Goal: Transaction & Acquisition: Purchase product/service

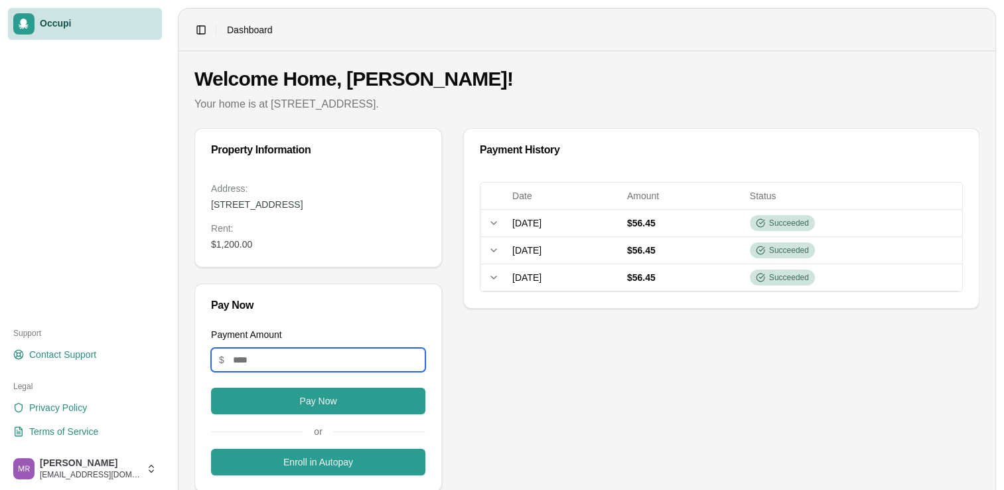
click at [318, 362] on input "Payment Amount" at bounding box center [318, 360] width 214 height 24
type input "**"
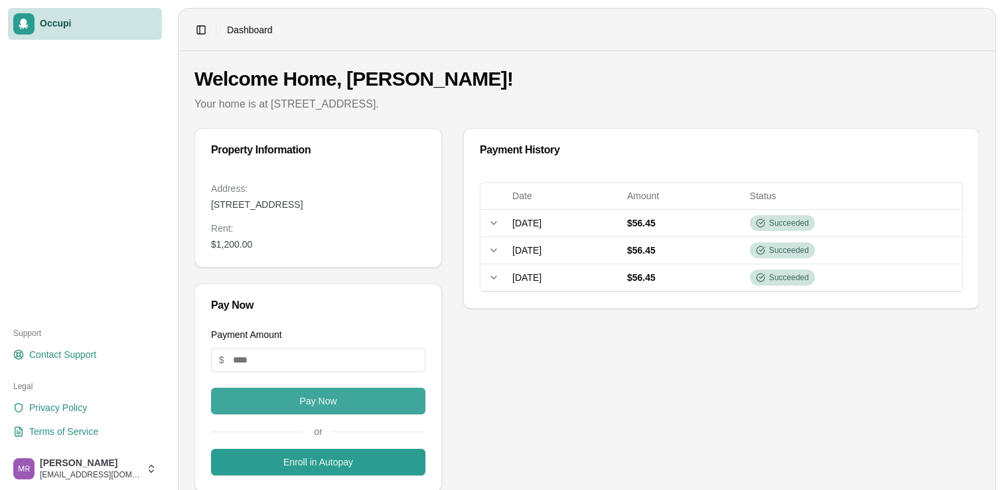
click at [314, 396] on button "Pay Now" at bounding box center [318, 400] width 214 height 27
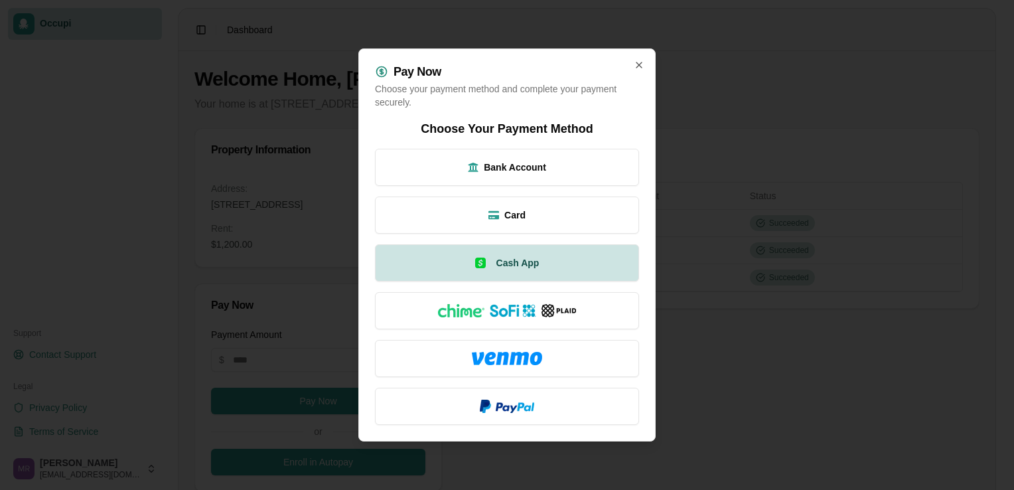
click at [529, 274] on button "Cash App" at bounding box center [507, 262] width 264 height 37
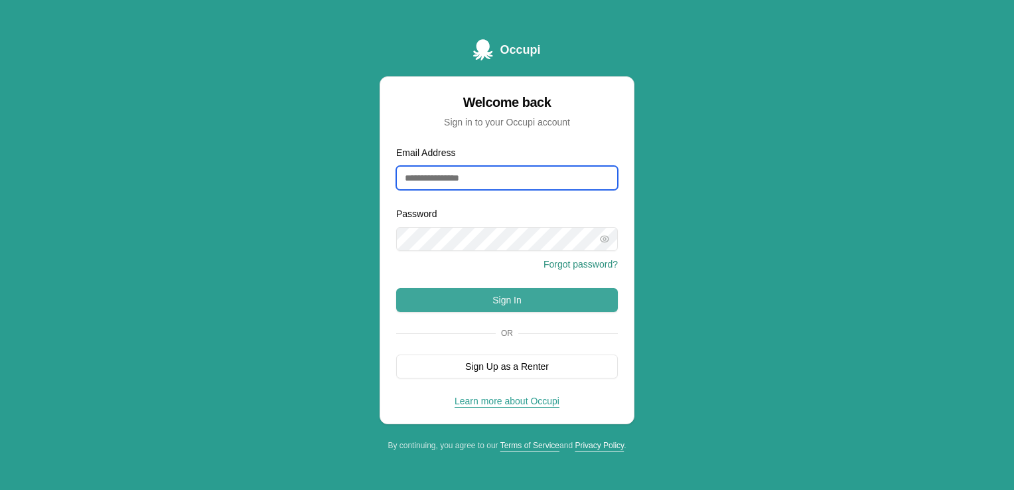
type input "**********"
click at [523, 293] on button "Sign In" at bounding box center [507, 300] width 222 height 24
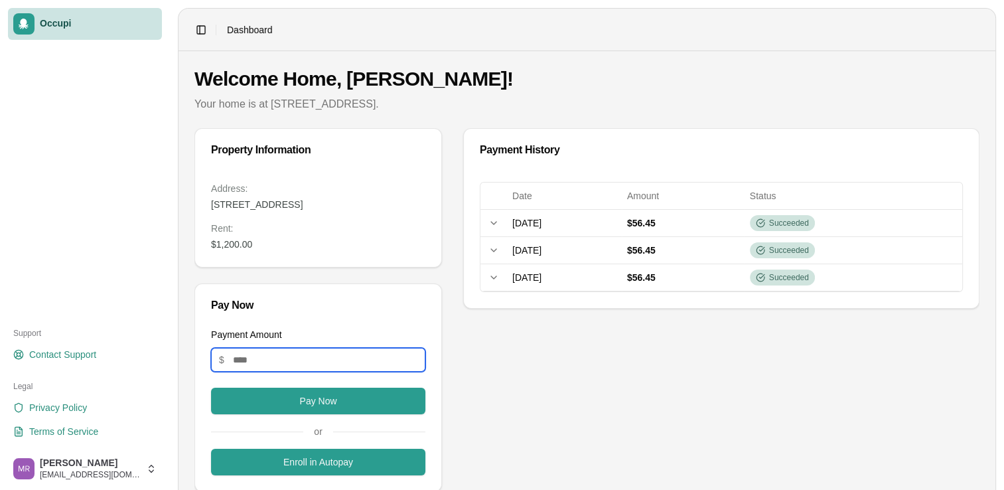
click at [287, 365] on input "Payment Amount" at bounding box center [318, 360] width 214 height 24
type input "**"
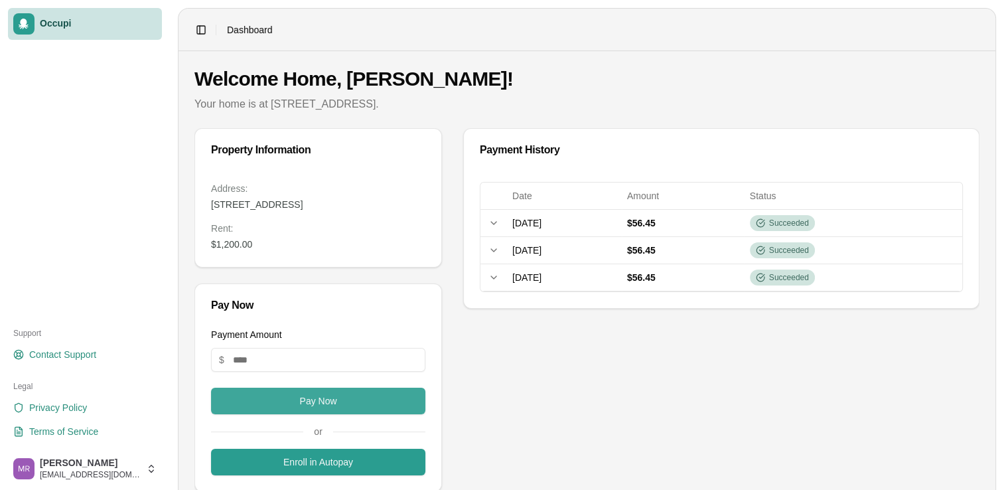
click at [297, 394] on button "Pay Now" at bounding box center [318, 400] width 214 height 27
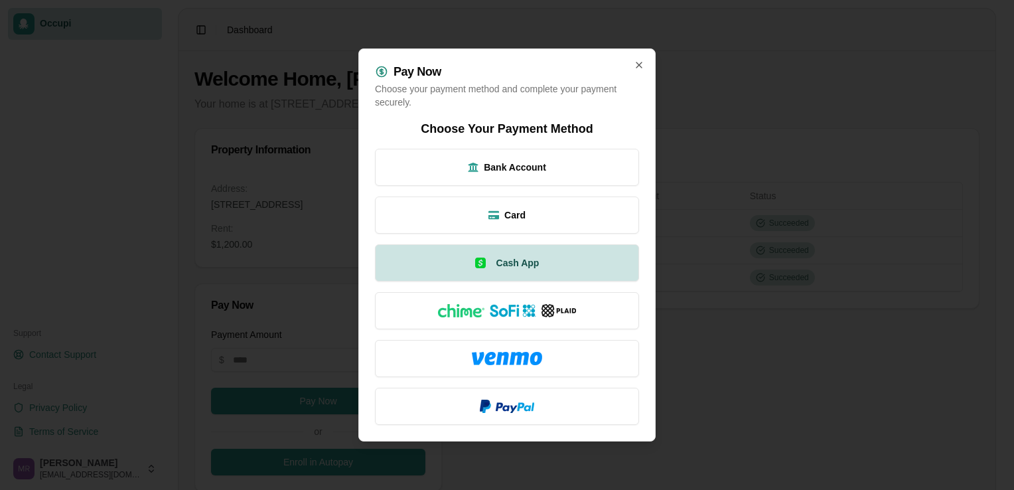
click at [499, 280] on button "Cash App" at bounding box center [507, 262] width 264 height 37
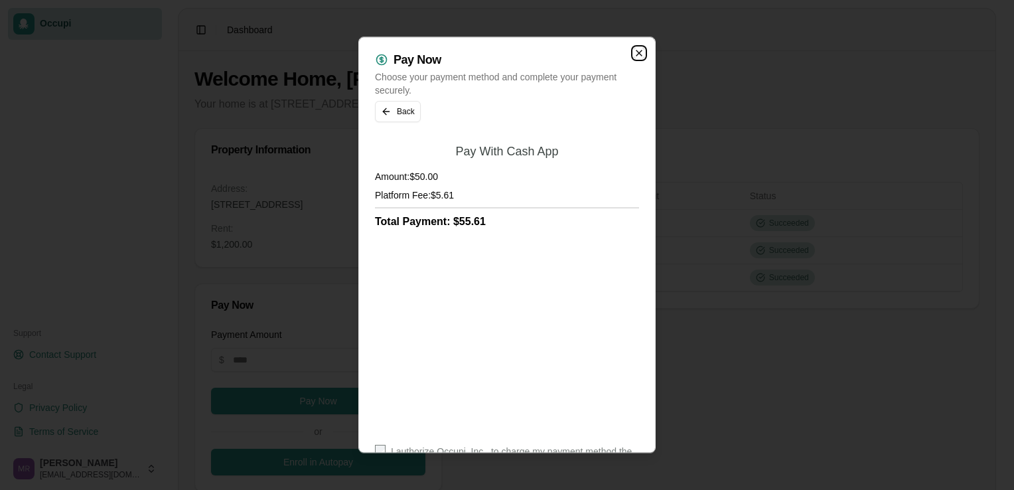
click at [633, 56] on icon "button" at bounding box center [638, 53] width 11 height 11
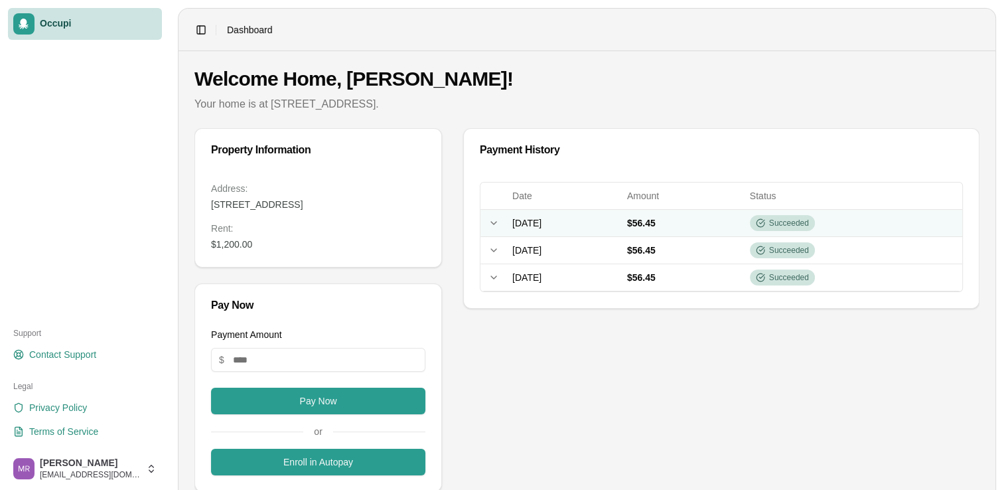
click at [517, 218] on span "[DATE]" at bounding box center [526, 223] width 29 height 11
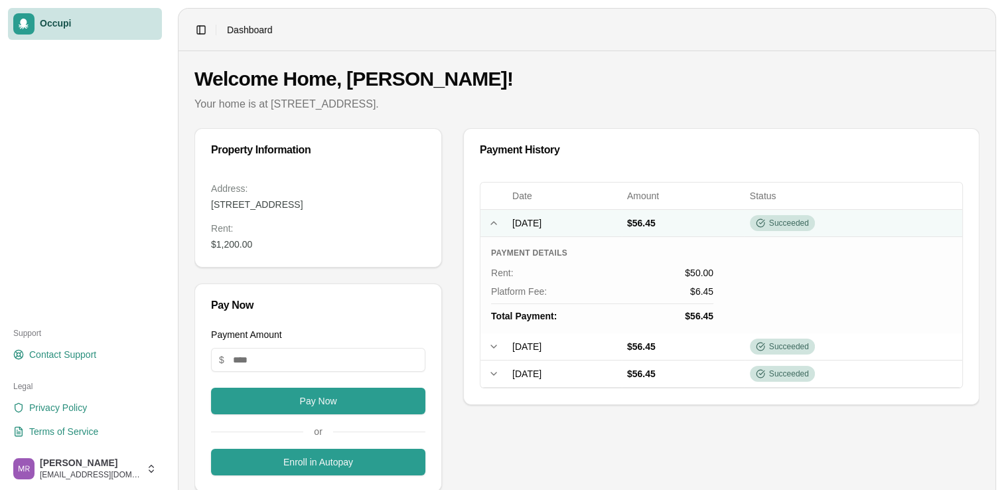
click at [513, 227] on span "[DATE]" at bounding box center [526, 223] width 29 height 11
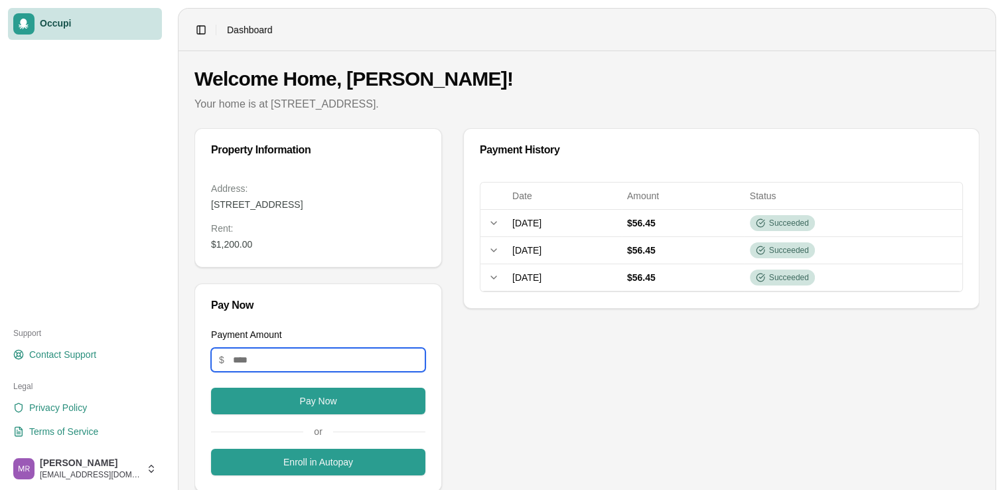
click at [293, 354] on input "Payment Amount" at bounding box center [318, 360] width 214 height 24
type input "**"
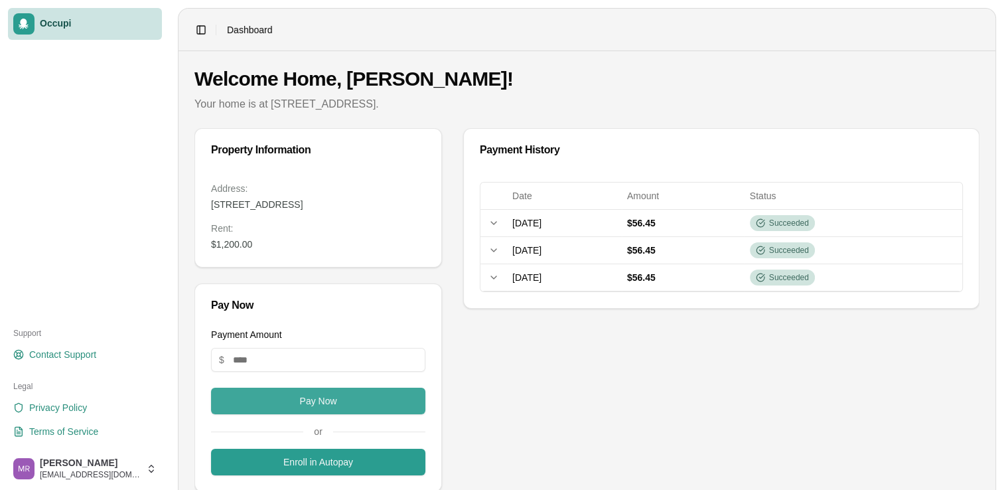
click at [318, 403] on button "Pay Now" at bounding box center [318, 400] width 214 height 27
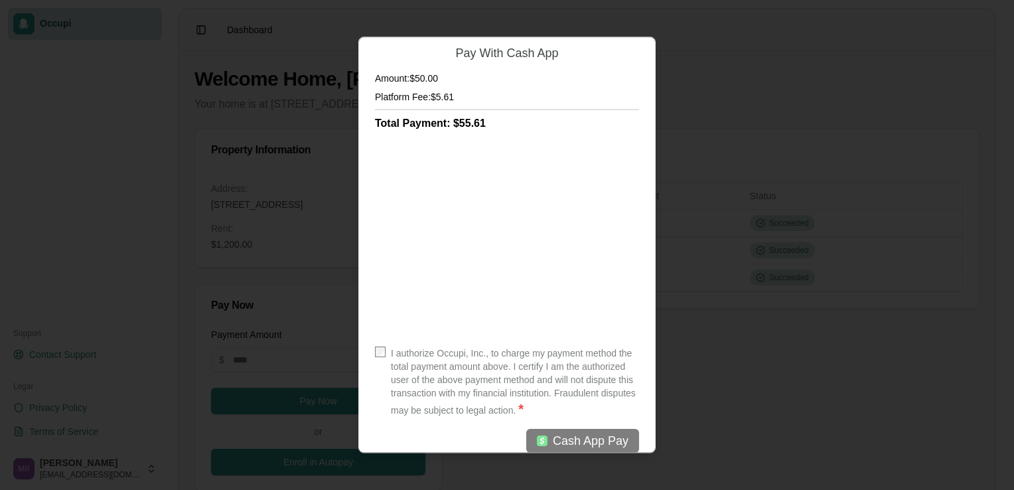
scroll to position [113, 0]
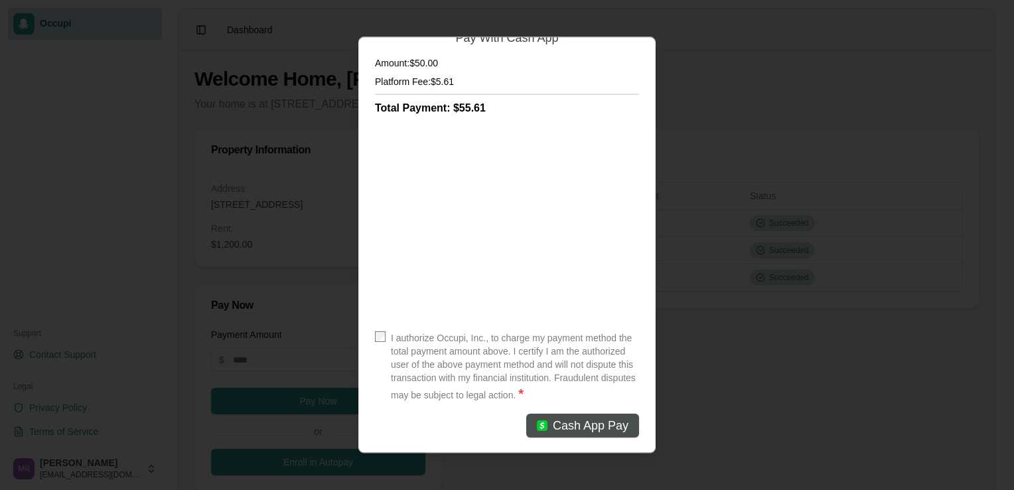
click at [579, 417] on span "Cash App Pay" at bounding box center [591, 425] width 76 height 19
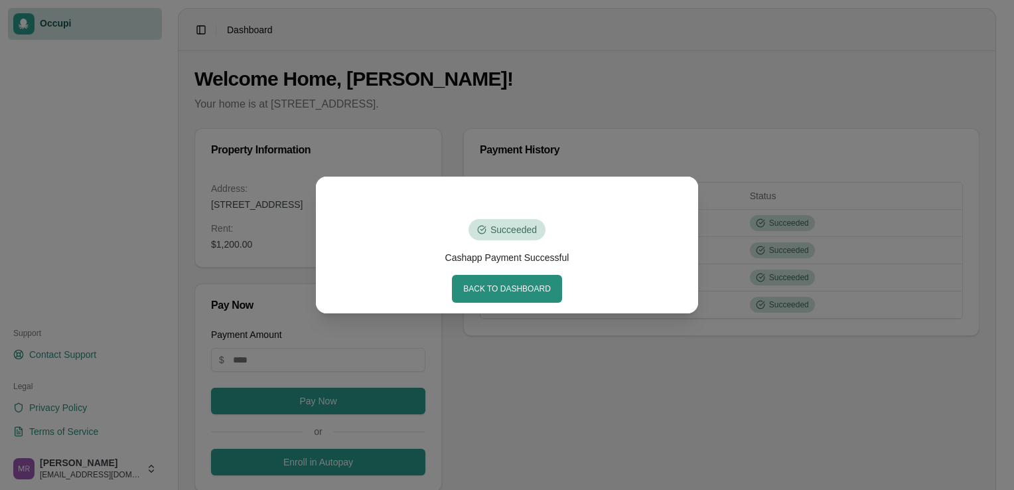
click at [537, 330] on div "Succeeded Cashapp Payment Successful Back to Dashboard" at bounding box center [507, 245] width 1014 height 490
click at [525, 287] on button "Back to Dashboard" at bounding box center [507, 289] width 110 height 28
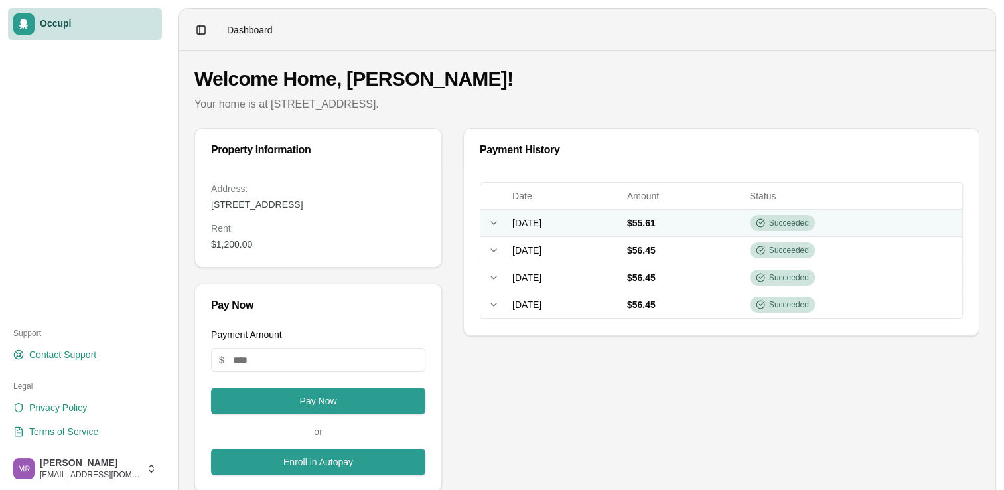
click at [497, 222] on icon at bounding box center [493, 223] width 11 height 11
